Goal: Task Accomplishment & Management: Use online tool/utility

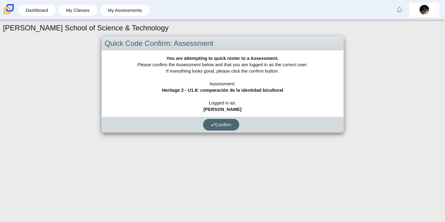
click at [222, 127] on button "Confirm" at bounding box center [221, 125] width 36 height 12
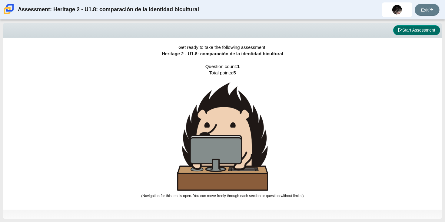
click at [418, 35] on button "Start Assessment" at bounding box center [417, 30] width 47 height 10
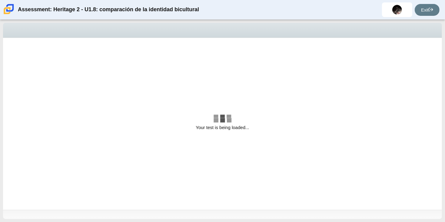
select select "3d3024f6-a892-4ba5-b2e4-c6acecfbc936"
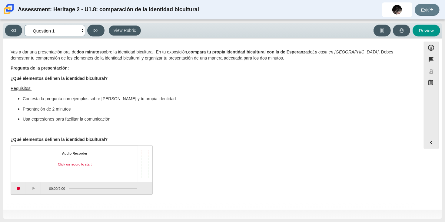
click at [73, 28] on select "Questions Question 1 Review Review Answers" at bounding box center [55, 30] width 61 height 11
